Goal: Find specific page/section: Find specific page/section

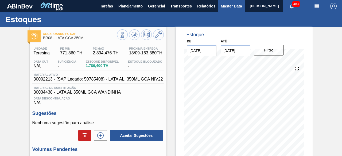
click at [221, 7] on span "Master Data" at bounding box center [230, 6] width 21 height 6
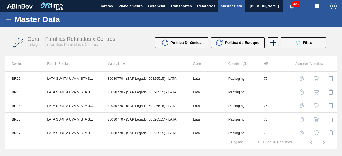
click at [7, 19] on icon at bounding box center [8, 19] width 5 height 3
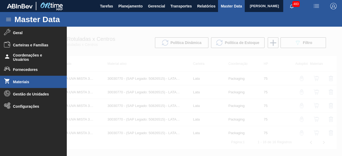
click at [25, 88] on li "Materiais" at bounding box center [33, 82] width 67 height 12
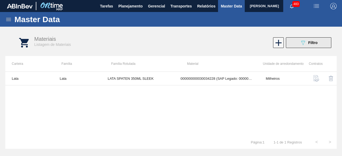
click at [324, 43] on button "089F7B8B-B2A5-4AFE-B5C0-19BA573D28AC Filtro" at bounding box center [308, 42] width 45 height 11
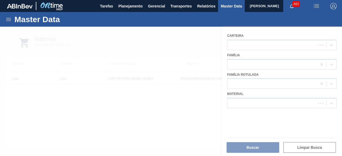
click at [256, 104] on div at bounding box center [171, 91] width 342 height 129
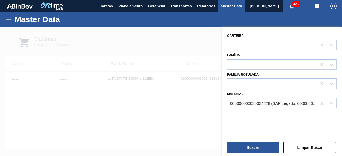
click at [256, 104] on div "000000000030034228 (SAP Legado: 000000000050847070) - LATA AL SPATEN 350ML SLK …" at bounding box center [273, 103] width 87 height 5
paste input "30034228"
type input "30034228"
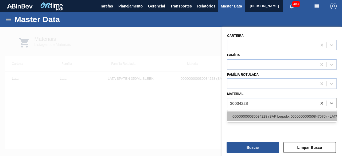
click at [259, 117] on div "000000000030034228 (SAP Legado: 000000000050847070) - LATA AL SPATEN 350ML SLK …" at bounding box center [281, 117] width 109 height 10
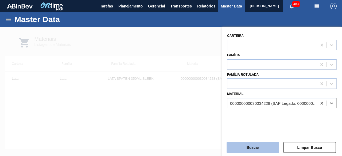
click at [257, 146] on button "Buscar" at bounding box center [252, 147] width 53 height 11
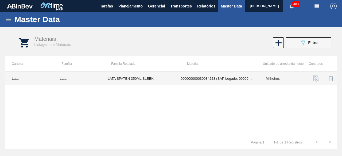
click at [183, 80] on td "000000000030034228 (SAP Legado: 000000000050847070) - LATA AL SPATEN 350ML SLK …" at bounding box center [216, 79] width 85 height 14
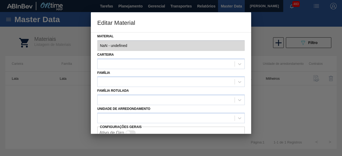
type input "30034228 - 000000000030034228 (SAP Legado: 000000000050847070) - LATA AL SPATEN…"
